Goal: Go to known website: Go to known website

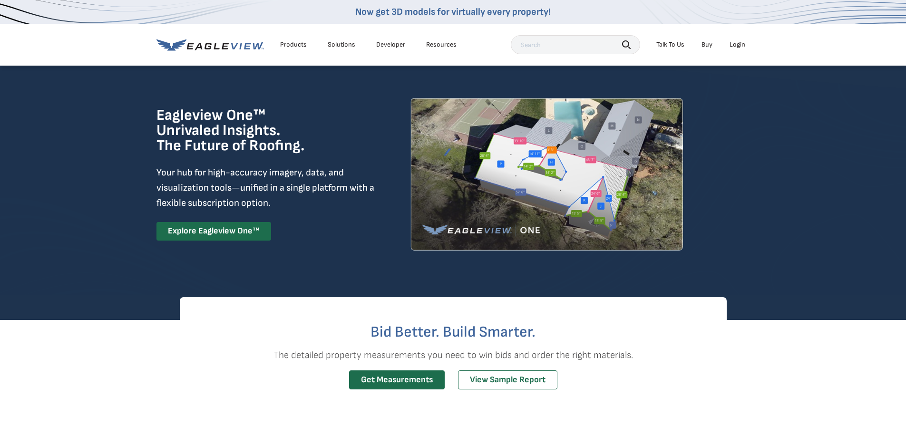
click at [737, 53] on div "Search Talk To Us Buy Login" at bounding box center [630, 44] width 239 height 19
click at [736, 46] on div "Login" at bounding box center [738, 44] width 16 height 9
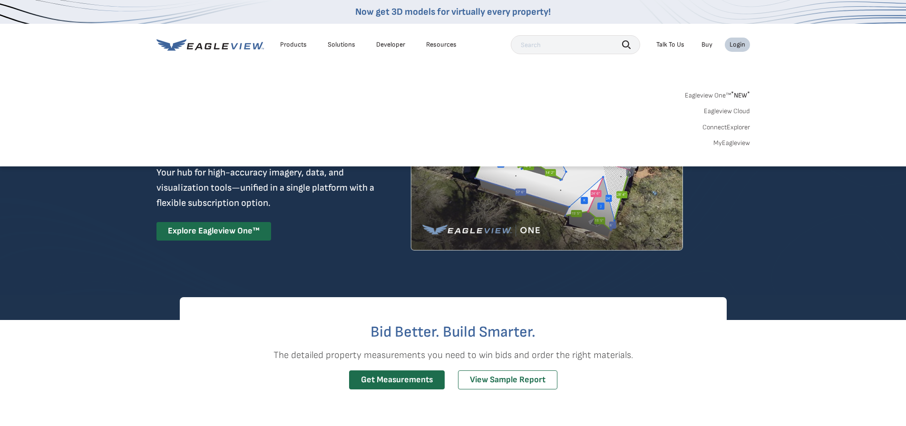
click at [712, 133] on div "Eagleview One™ * NEW * Eagleview Cloud ConnectExplorer MyEagleview" at bounding box center [454, 117] width 594 height 59
click at [715, 138] on div "Eagleview One™ * NEW * Eagleview Cloud ConnectExplorer MyEagleview" at bounding box center [454, 117] width 594 height 59
click at [718, 141] on link "MyEagleview" at bounding box center [732, 143] width 37 height 9
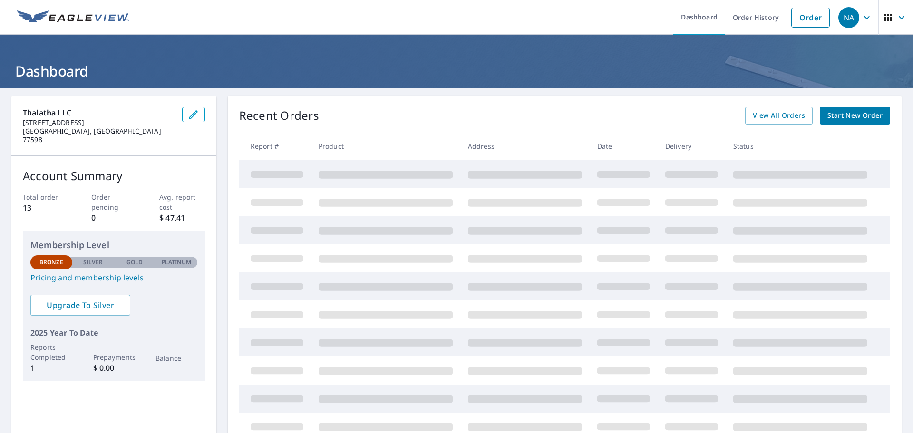
click at [303, 176] on td at bounding box center [275, 174] width 72 height 28
